Goal: Information Seeking & Learning: Check status

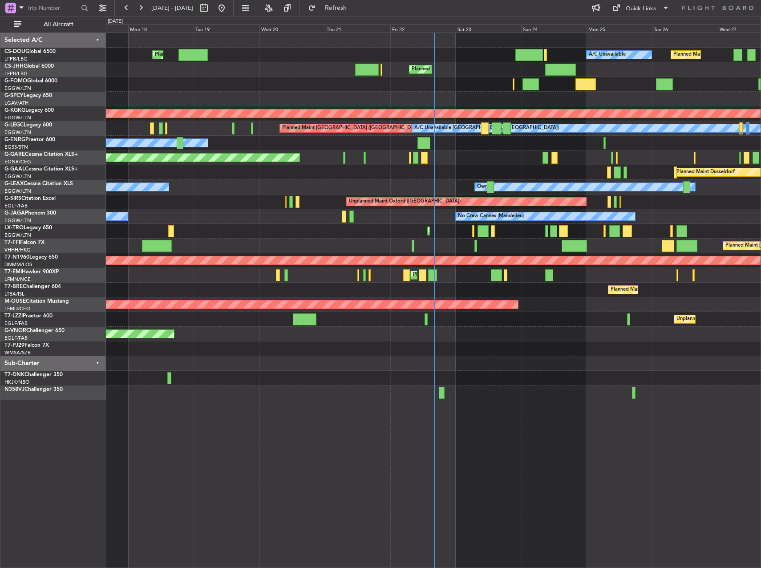
click at [198, 382] on div "A/C Booked" at bounding box center [433, 378] width 655 height 15
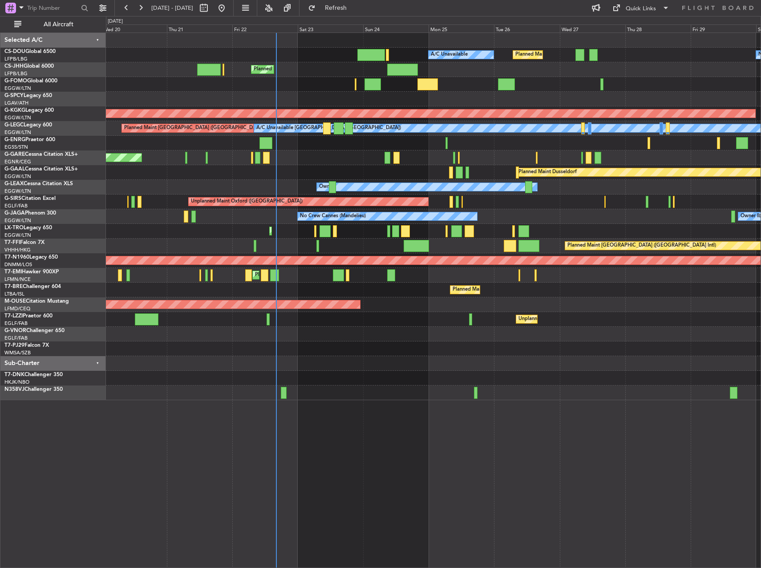
click at [326, 354] on div "Planned Maint [GEOGRAPHIC_DATA] ([GEOGRAPHIC_DATA]) A/C Unavailable No Crew Pla…" at bounding box center [433, 216] width 655 height 367
click at [611, 293] on div "Planned Maint Warsaw ([GEOGRAPHIC_DATA])" at bounding box center [433, 290] width 655 height 15
click at [545, 276] on div "Planned Maint [PERSON_NAME] Planned Maint [PERSON_NAME]" at bounding box center [433, 275] width 655 height 15
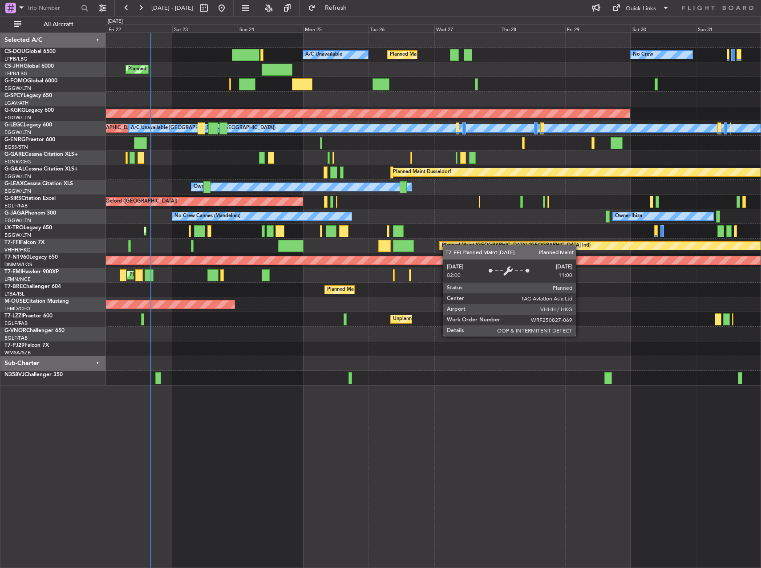
click at [442, 246] on div "Planned Maint [GEOGRAPHIC_DATA] ([GEOGRAPHIC_DATA] Intl)" at bounding box center [516, 245] width 149 height 13
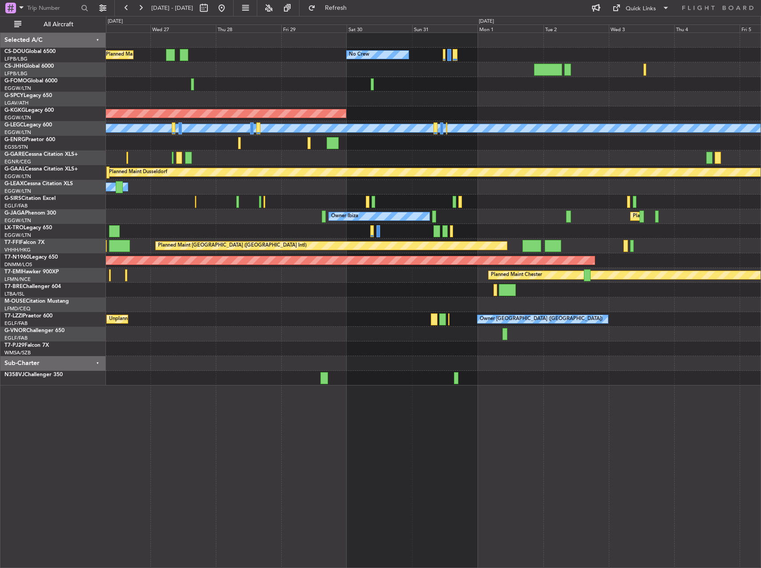
click at [334, 313] on div "Planned Maint [GEOGRAPHIC_DATA] ([GEOGRAPHIC_DATA]) No Crew A/C Unavailable AOG…" at bounding box center [433, 209] width 655 height 353
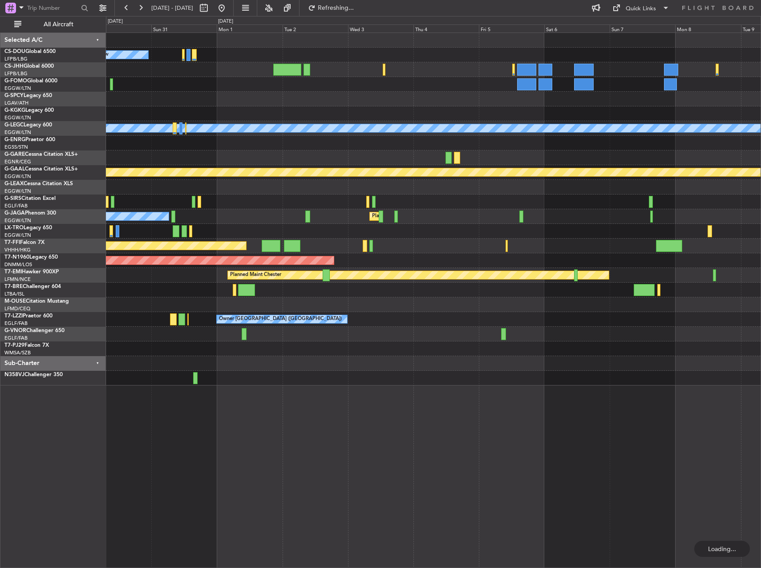
click at [375, 256] on div "No Crew AOG Maint [GEOGRAPHIC_DATA] ([GEOGRAPHIC_DATA]) A/C Unavailable [GEOGRA…" at bounding box center [433, 209] width 655 height 353
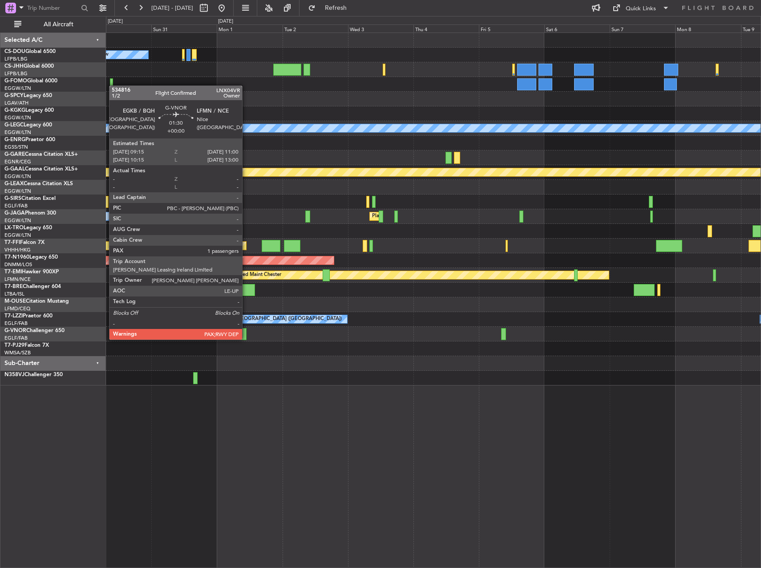
click at [245, 330] on div at bounding box center [244, 334] width 5 height 12
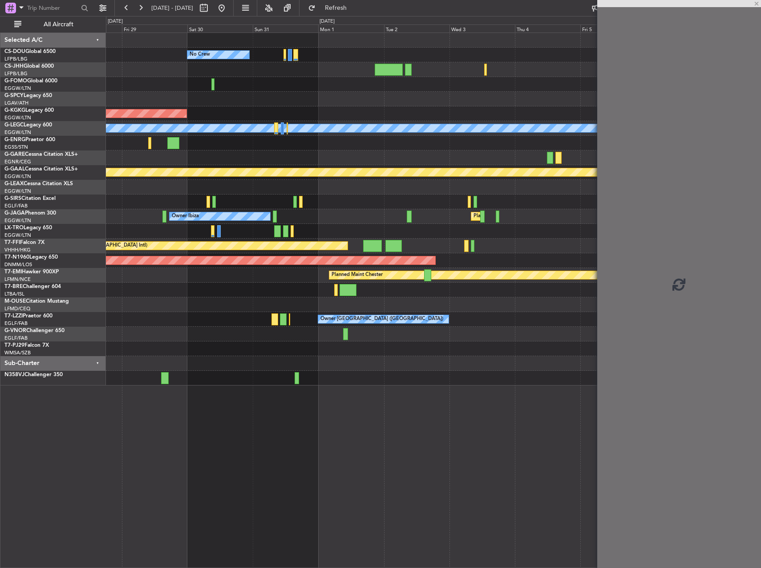
click at [500, 345] on div "No Crew Planned Maint [GEOGRAPHIC_DATA] ([GEOGRAPHIC_DATA]) AOG Maint [GEOGRAPH…" at bounding box center [433, 209] width 655 height 353
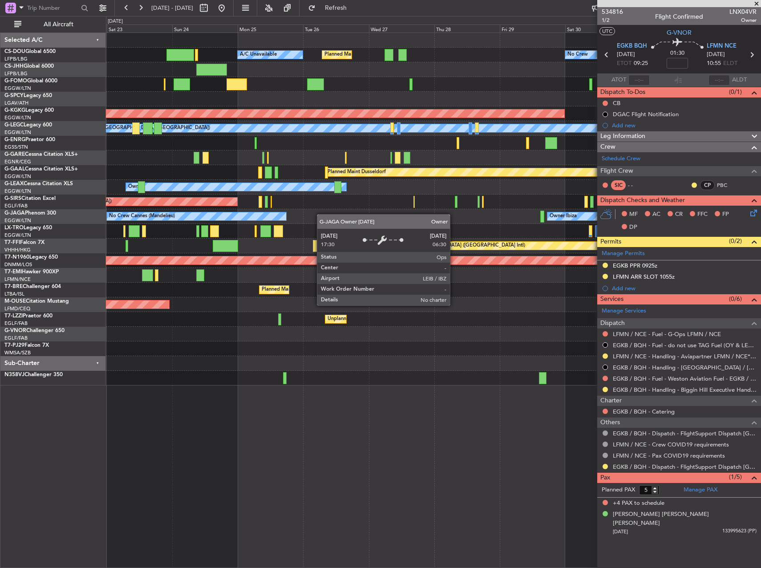
click at [583, 224] on div "No Crew Planned Maint [GEOGRAPHIC_DATA] ([GEOGRAPHIC_DATA]) A/C Unavailable Pla…" at bounding box center [433, 209] width 655 height 353
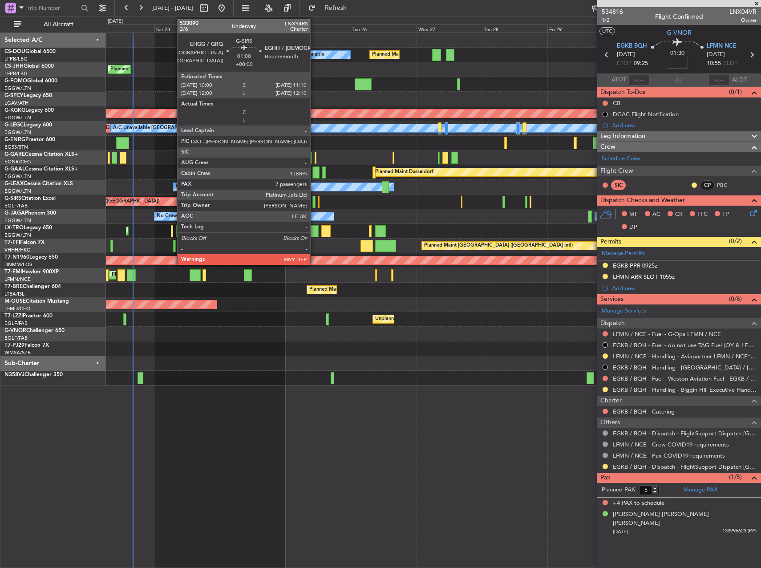
click at [314, 203] on div at bounding box center [315, 202] width 4 height 12
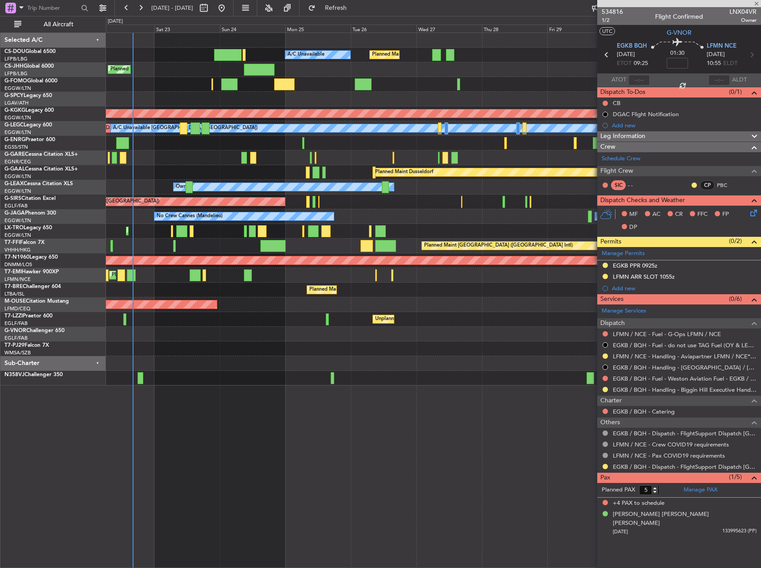
type input "7"
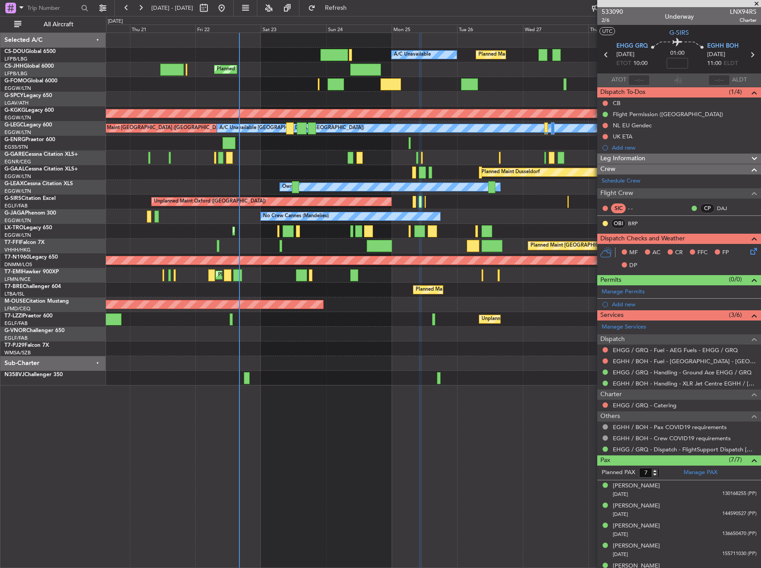
click at [510, 217] on div "Planned Maint [GEOGRAPHIC_DATA] ([GEOGRAPHIC_DATA]) A/C Unavailable No Crew Pla…" at bounding box center [433, 209] width 655 height 353
click at [473, 148] on div "Owner" at bounding box center [433, 143] width 655 height 15
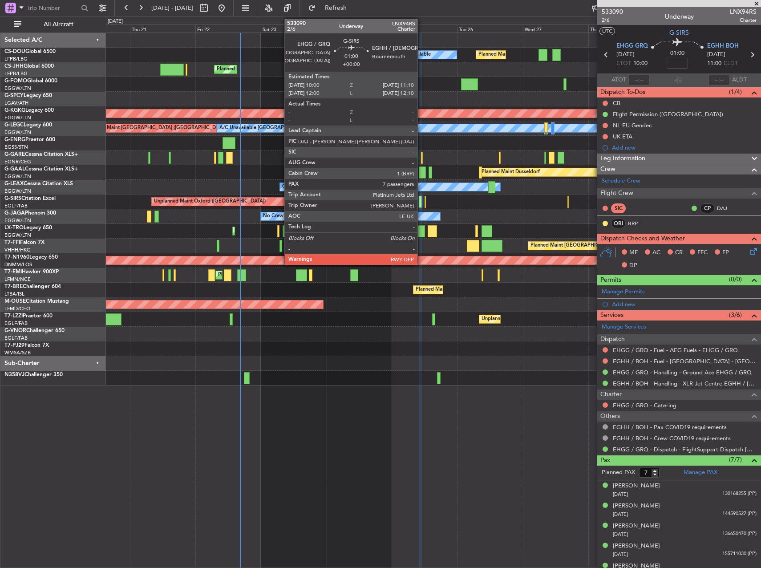
click at [422, 200] on div at bounding box center [421, 202] width 4 height 12
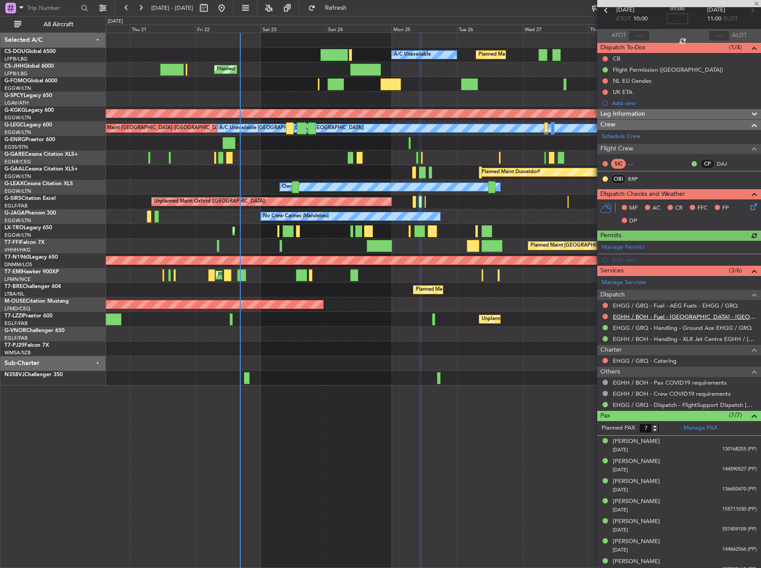
scroll to position [52, 0]
